Goal: Task Accomplishment & Management: Use online tool/utility

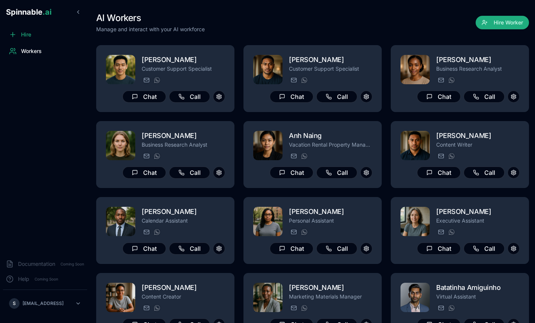
click at [376, 35] on div "AI Workers Manage and interact with your AI workforce Hire Worker [PERSON_NAME]…" at bounding box center [312, 252] width 433 height 504
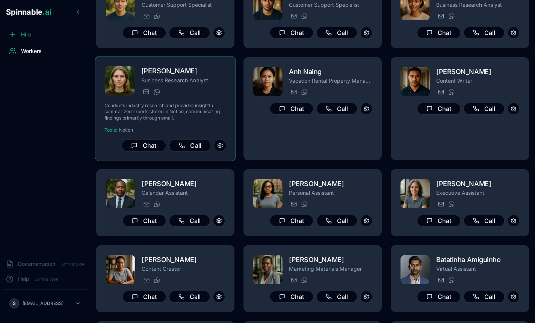
scroll to position [30, 0]
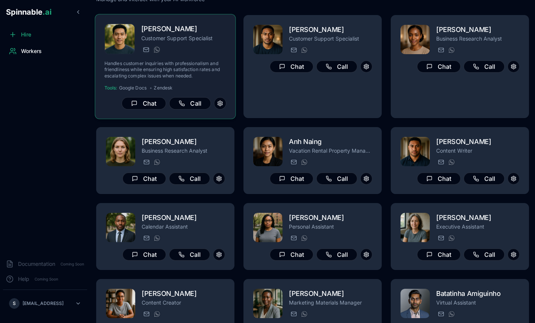
click at [209, 33] on h2 "[PERSON_NAME]" at bounding box center [183, 29] width 85 height 11
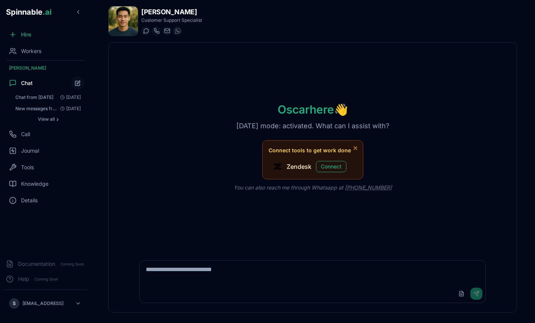
click at [253, 299] on div "Upload File Send" at bounding box center [312, 293] width 345 height 18
click at [255, 290] on div "Upload File Send" at bounding box center [312, 293] width 345 height 18
click at [240, 276] on textarea at bounding box center [312, 272] width 345 height 24
click at [19, 163] on div "Tools" at bounding box center [45, 167] width 84 height 15
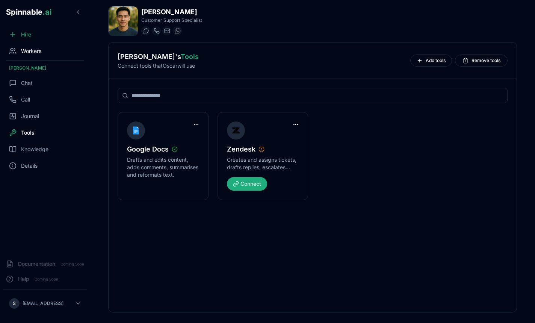
click at [37, 50] on span "Workers" at bounding box center [31, 51] width 20 height 8
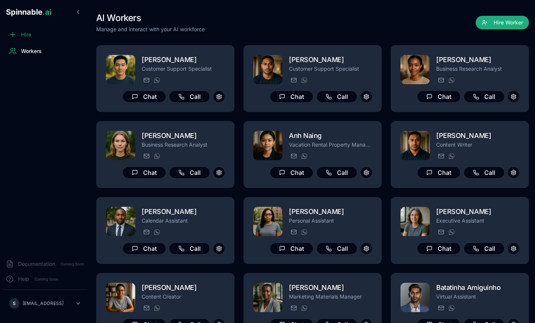
click at [27, 36] on span "Hire" at bounding box center [26, 35] width 10 height 8
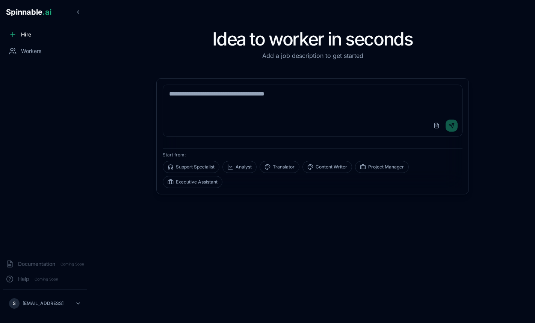
click at [208, 101] on textarea at bounding box center [312, 100] width 299 height 30
type textarea "******"
type textarea "**********"
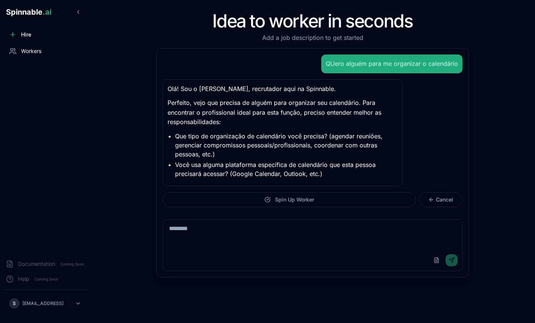
click at [34, 53] on span "Workers" at bounding box center [31, 51] width 20 height 8
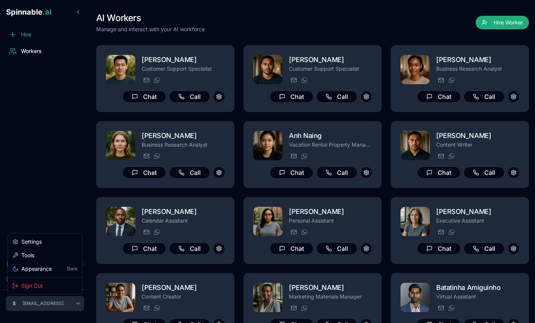
click at [79, 306] on html "Spinnable .ai Hire Workers Documentation Coming Soon Help Coming Soon S [EMAIL_…" at bounding box center [267, 161] width 535 height 323
click at [64, 301] on html "Spinnable .ai Hire Workers Documentation Coming Soon Help Coming Soon S [EMAIL_…" at bounding box center [267, 161] width 535 height 323
click at [31, 40] on div "Hire" at bounding box center [45, 34] width 84 height 15
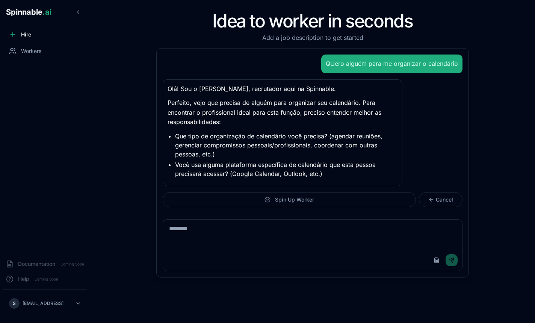
click at [248, 217] on div "Upload File Send" at bounding box center [313, 245] width 312 height 64
click at [237, 227] on textarea at bounding box center [312, 234] width 299 height 30
type textarea "**********"
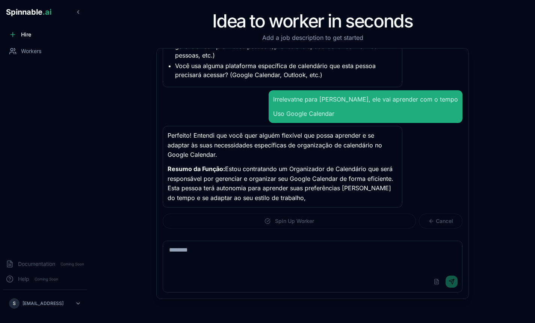
scroll to position [109, 0]
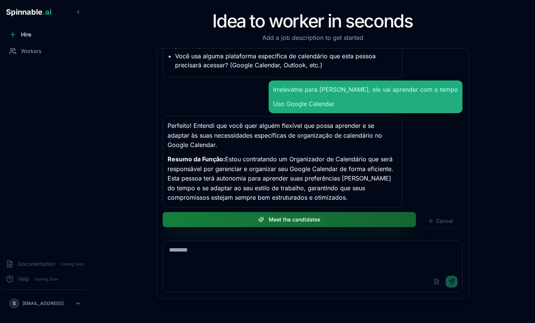
click at [269, 225] on button "Meet the candidates" at bounding box center [289, 219] width 253 height 15
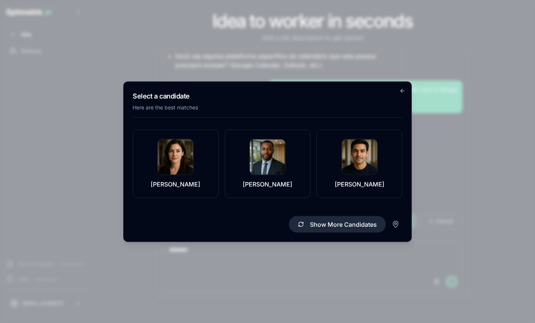
click at [332, 219] on button "Show More Candidates" at bounding box center [337, 224] width 97 height 17
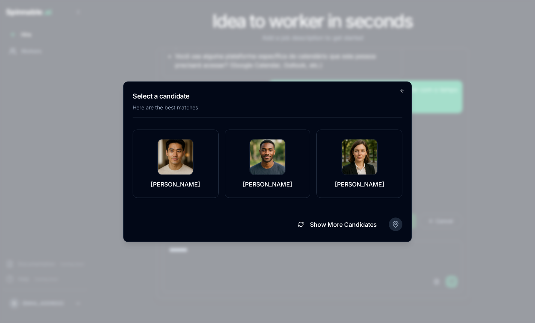
click at [398, 225] on body "Spinnable .ai Hire Workers Documentation Coming Soon Help Coming Soon S [EMAIL_…" at bounding box center [267, 161] width 535 height 323
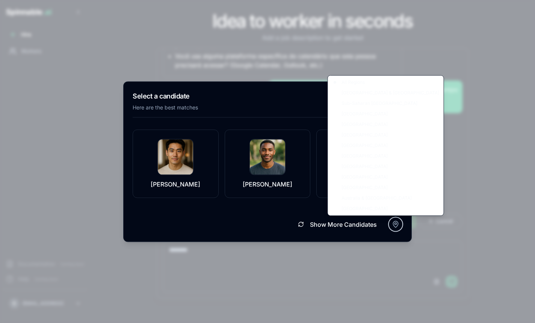
click at [278, 217] on body "Spinnable .ai Hire Workers Documentation Coming Soon Help Coming Soon S [EMAIL_…" at bounding box center [267, 161] width 535 height 323
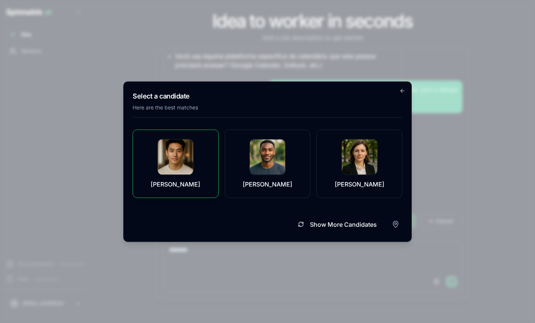
click at [169, 153] on img at bounding box center [175, 156] width 35 height 35
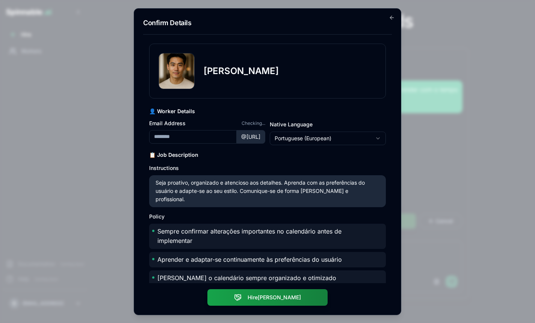
type input "**********"
drag, startPoint x: 300, startPoint y: 166, endPoint x: 241, endPoint y: 206, distance: 71.8
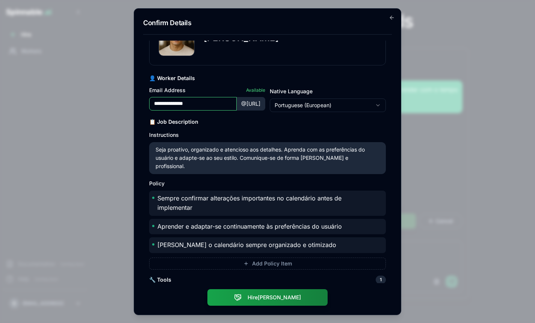
scroll to position [64, 0]
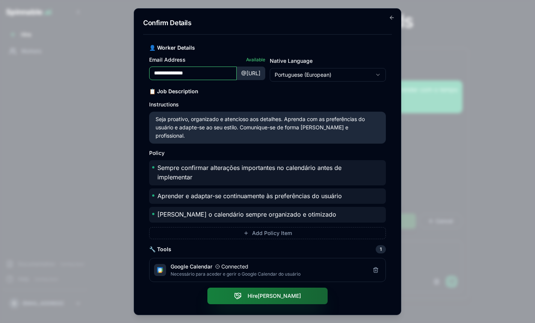
click at [237, 292] on button "Hire [PERSON_NAME]" at bounding box center [267, 296] width 120 height 17
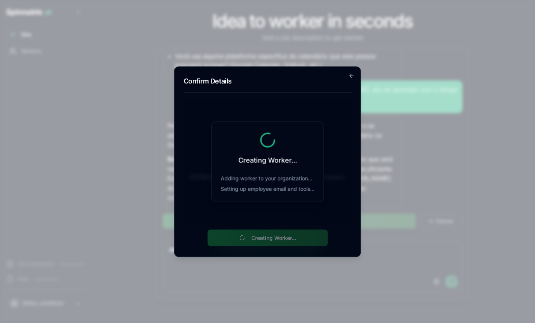
scroll to position [0, 0]
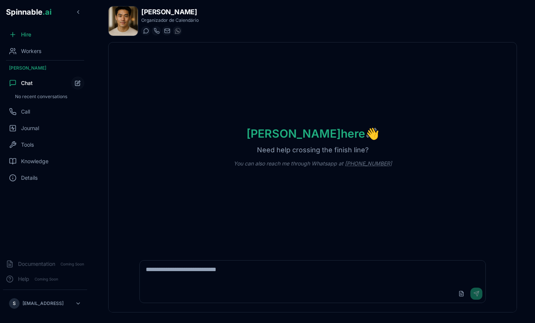
click at [319, 234] on div "[PERSON_NAME] here 👋 Need help crossing the finish line? You can also reach me …" at bounding box center [313, 146] width 408 height 209
click at [222, 168] on div "[PERSON_NAME] here 👋 Need help crossing the finish line? You can also reach me …" at bounding box center [313, 146] width 408 height 209
click at [26, 48] on span "Workers" at bounding box center [31, 51] width 20 height 8
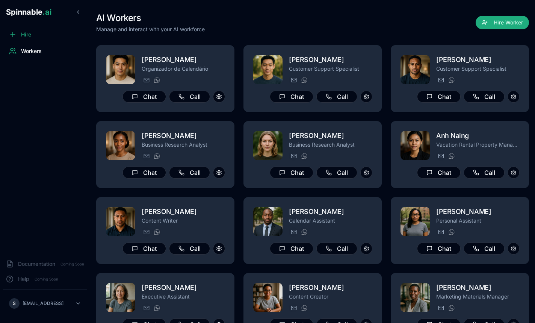
click at [40, 313] on div "S [EMAIL_ADDRESS]" at bounding box center [45, 303] width 90 height 27
click at [40, 307] on html "Spinnable .ai Hire Workers Documentation Coming Soon Help Coming Soon S [PERSON…" at bounding box center [267, 161] width 535 height 323
click at [39, 254] on div "Tools" at bounding box center [44, 255] width 71 height 14
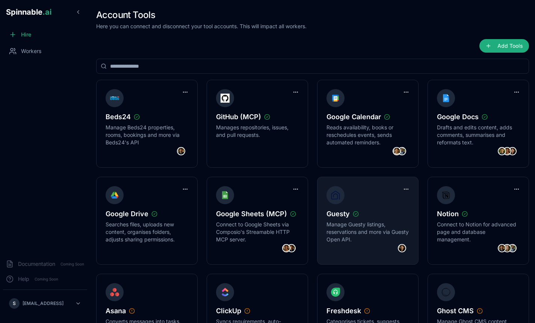
click at [403, 249] on img at bounding box center [402, 248] width 8 height 8
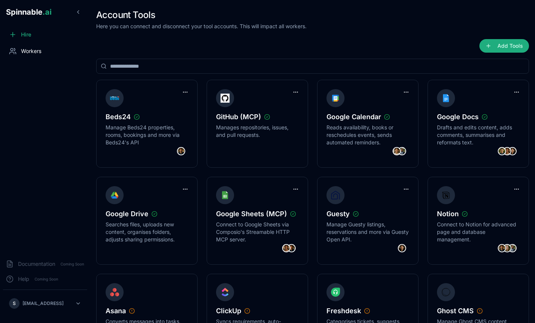
click at [41, 47] on div "Workers" at bounding box center [45, 51] width 84 height 15
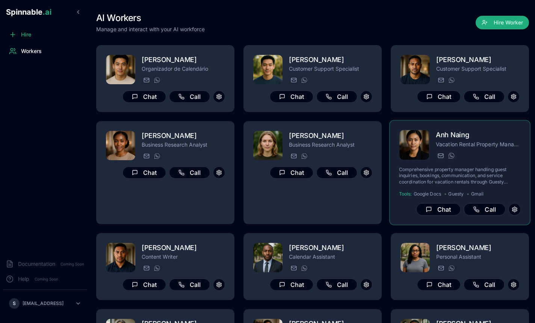
click at [446, 179] on p "Comprehensive property manager handling guest inquiries, bookings, communicatio…" at bounding box center [460, 175] width 122 height 18
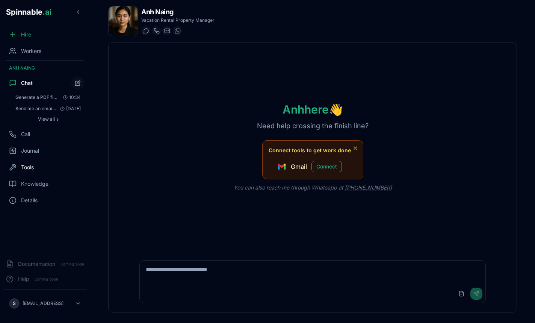
click at [32, 163] on span "Tools" at bounding box center [27, 167] width 13 height 8
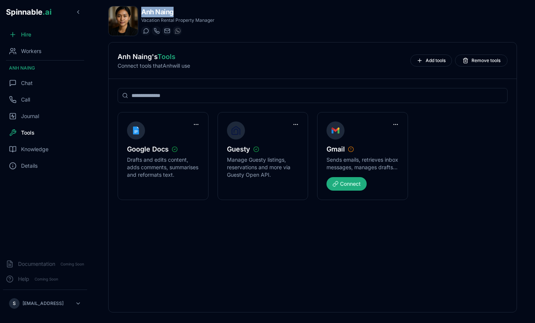
drag, startPoint x: 144, startPoint y: 12, endPoint x: 197, endPoint y: 12, distance: 53.0
click at [197, 12] on h1 "Anh Naing" at bounding box center [177, 12] width 73 height 11
click at [19, 83] on div "Chat" at bounding box center [21, 83] width 24 height 8
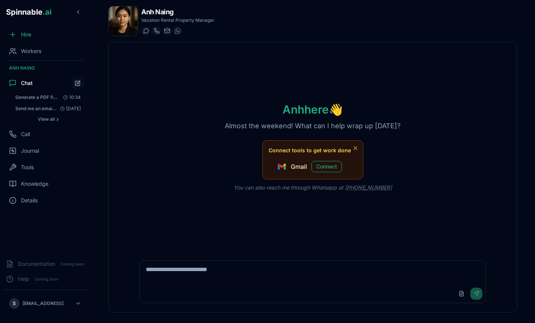
click at [219, 274] on textarea at bounding box center [312, 272] width 345 height 24
type textarea "**********"
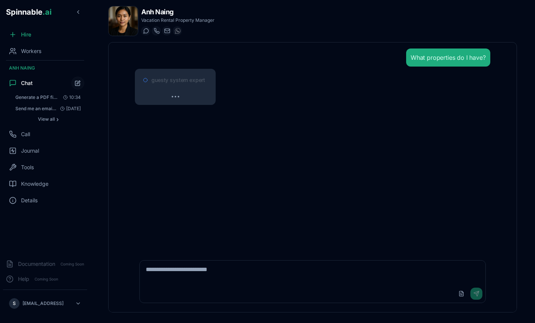
click at [169, 80] on span "guesty system expert" at bounding box center [178, 80] width 54 height 8
click at [171, 81] on span "guesty system expert" at bounding box center [178, 80] width 54 height 8
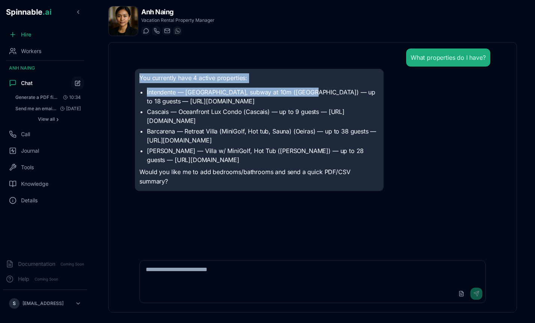
drag, startPoint x: 139, startPoint y: 78, endPoint x: 300, endPoint y: 89, distance: 160.9
click at [300, 89] on div "You currently have 4 active properties: Intendente — [GEOGRAPHIC_DATA], subway …" at bounding box center [259, 130] width 249 height 122
click at [300, 89] on li "Intendente — [GEOGRAPHIC_DATA], subway at 10m ([GEOGRAPHIC_DATA]) — up to 18 gu…" at bounding box center [263, 97] width 232 height 18
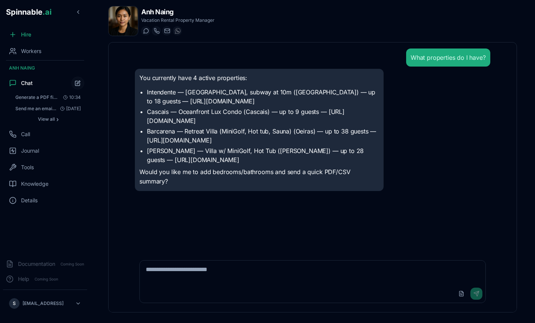
click at [227, 172] on p "Would you like me to add bedrooms/bathrooms and send a quick PDF/CSV summary?" at bounding box center [259, 176] width 240 height 19
click at [191, 278] on textarea at bounding box center [312, 272] width 345 height 24
click at [26, 55] on div "Workers" at bounding box center [45, 51] width 84 height 15
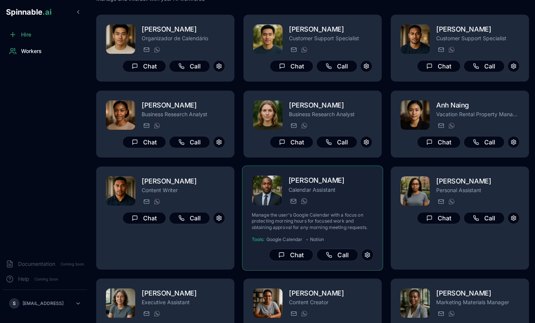
scroll to position [32, 0]
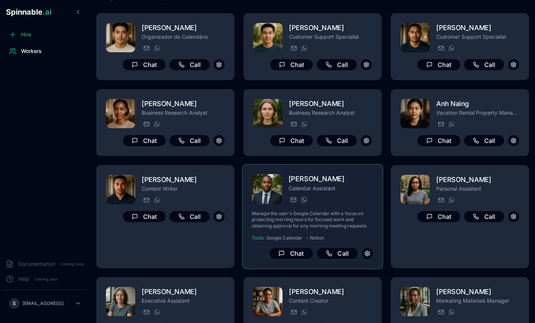
click at [339, 215] on div "[PERSON_NAME] Calendar Assistant [EMAIL_ADDRESS] [PHONE_NUMBER] Manage the user…" at bounding box center [313, 217] width 122 height 86
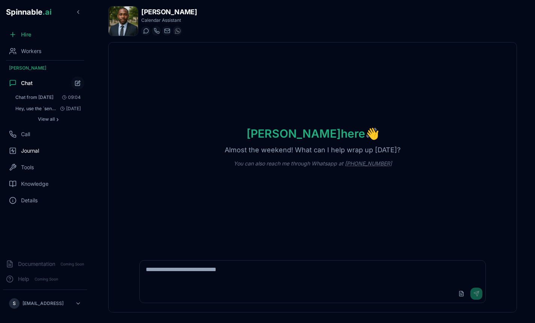
click at [34, 155] on div "Journal" at bounding box center [45, 150] width 84 height 15
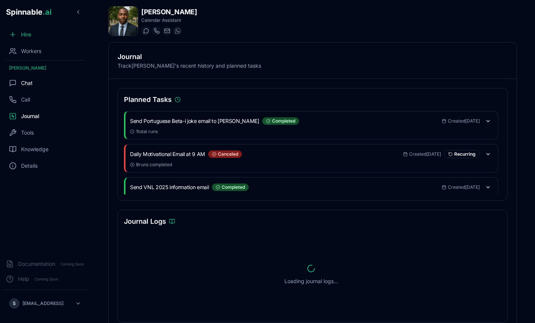
click at [17, 86] on div "Chat" at bounding box center [21, 83] width 24 height 8
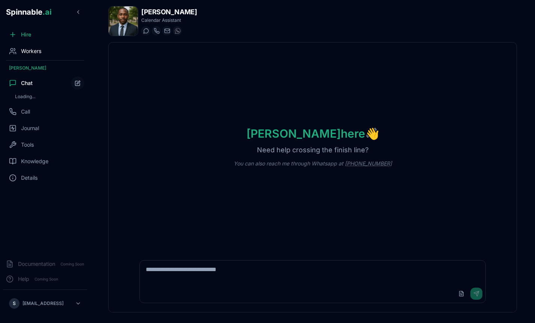
click at [29, 46] on div "Workers" at bounding box center [45, 51] width 84 height 15
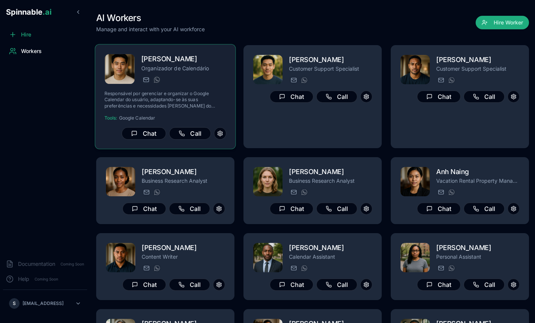
click at [204, 81] on div "[PERSON_NAME][EMAIL_ADDRESS][PERSON_NAME] [PHONE_NUMBER]" at bounding box center [183, 79] width 85 height 9
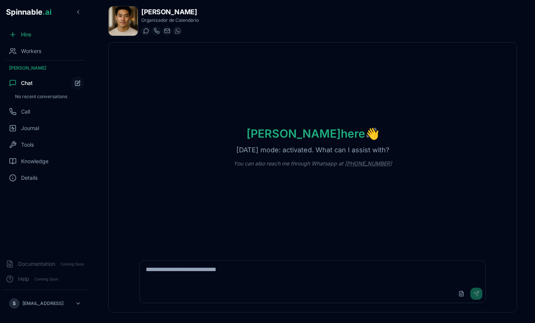
click at [179, 271] on textarea at bounding box center [312, 272] width 345 height 24
type textarea "**********"
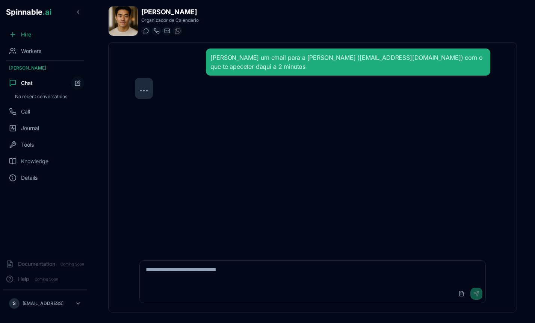
click at [151, 89] on div at bounding box center [144, 88] width 18 height 21
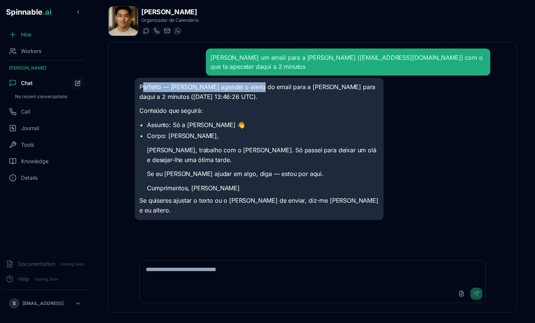
drag, startPoint x: 145, startPoint y: 88, endPoint x: 250, endPoint y: 88, distance: 104.9
click at [250, 88] on p "Perfeito — [PERSON_NAME] agendei o envio do email para a [PERSON_NAME] para daq…" at bounding box center [259, 91] width 240 height 19
click at [41, 128] on div "Journal" at bounding box center [45, 128] width 84 height 15
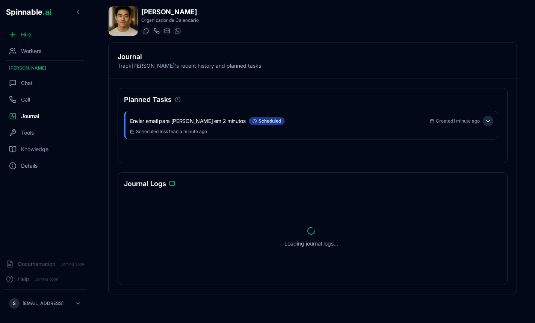
click at [491, 121] on button at bounding box center [488, 121] width 11 height 11
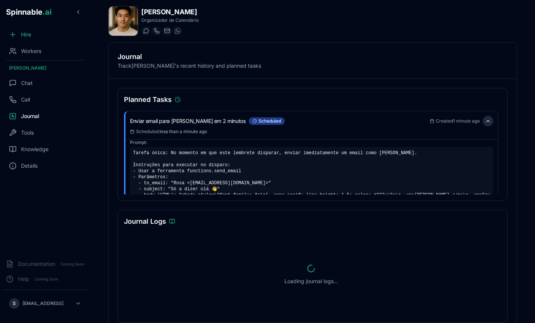
click at [491, 121] on button at bounding box center [488, 121] width 11 height 11
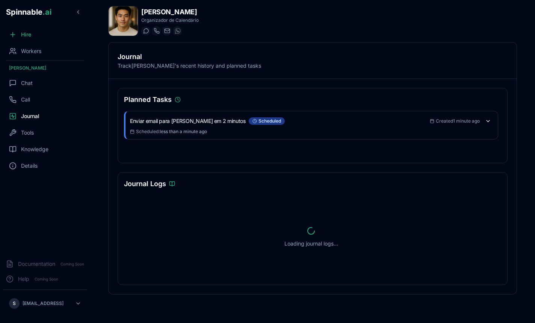
click at [418, 83] on div "Planned Tasks Enviar email para Rosa em 2 minutos scheduled Created 1 minute ag…" at bounding box center [313, 186] width 408 height 215
click at [489, 123] on button at bounding box center [488, 121] width 11 height 11
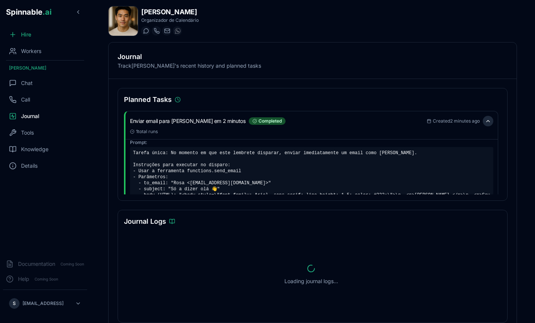
click at [490, 124] on button at bounding box center [488, 121] width 11 height 11
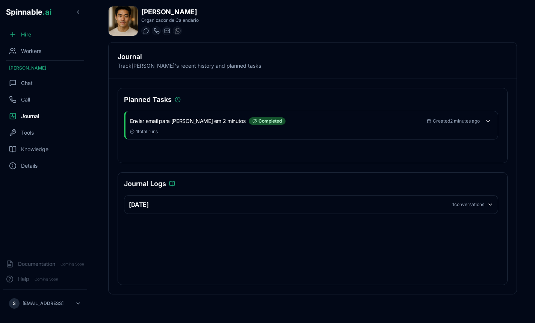
click at [382, 56] on h2 "Journal" at bounding box center [313, 56] width 390 height 11
click at [371, 74] on div "Journal Track Vincent Farhadi 's recent history and planned tasks" at bounding box center [313, 60] width 408 height 36
click at [36, 132] on div "Tools" at bounding box center [45, 132] width 84 height 15
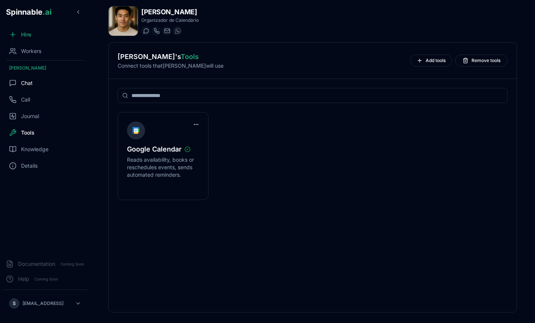
click at [17, 80] on div "Chat" at bounding box center [21, 83] width 24 height 8
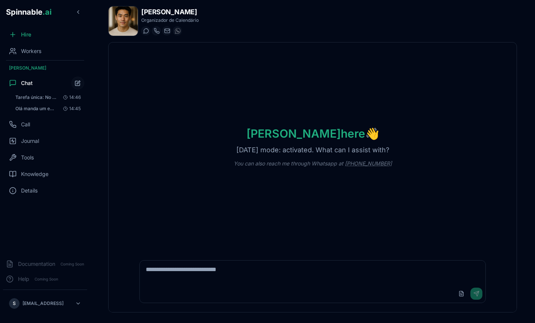
click at [242, 153] on p "[DATE] mode: activated. What can I assist with?" at bounding box center [312, 150] width 177 height 11
click at [253, 152] on p "[DATE] mode: activated. What can I assist with?" at bounding box center [312, 150] width 177 height 11
click at [196, 152] on div "Vincent here 👋 Friday mode: activated. What can I assist with? You can also rea…" at bounding box center [313, 146] width 408 height 209
click at [184, 93] on div "Vincent here 👋 Friday mode: activated. What can I assist with? You can also rea…" at bounding box center [313, 146] width 408 height 209
click at [223, 133] on div "Vincent here 👋 Friday mode: activated. What can I assist with? You can also rea…" at bounding box center [313, 146] width 408 height 209
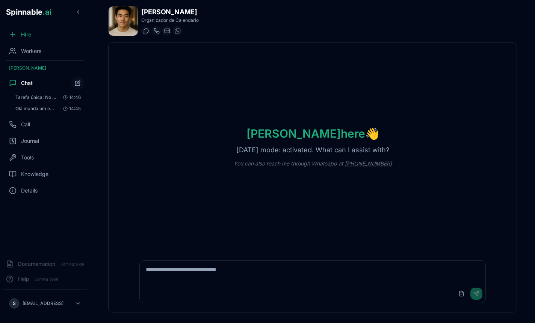
click at [238, 150] on p "[DATE] mode: activated. What can I assist with?" at bounding box center [312, 150] width 177 height 11
click at [55, 90] on div "Chat" at bounding box center [45, 83] width 84 height 15
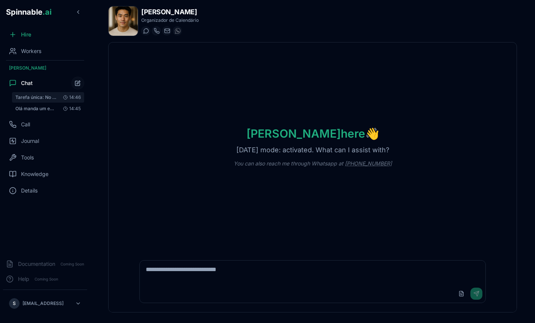
click at [47, 96] on span "Tarefa única: No momento em que este lembrete disparar, enviar imediatamente um…" at bounding box center [36, 97] width 42 height 6
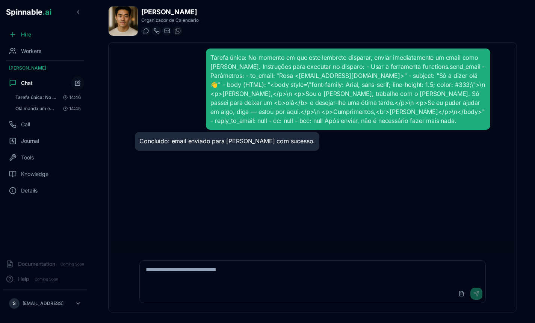
click at [223, 159] on div "Tarefa única: No momento em que este lembrete disparar, enviar imediatamente um…" at bounding box center [312, 146] width 367 height 209
